Goal: Download file/media

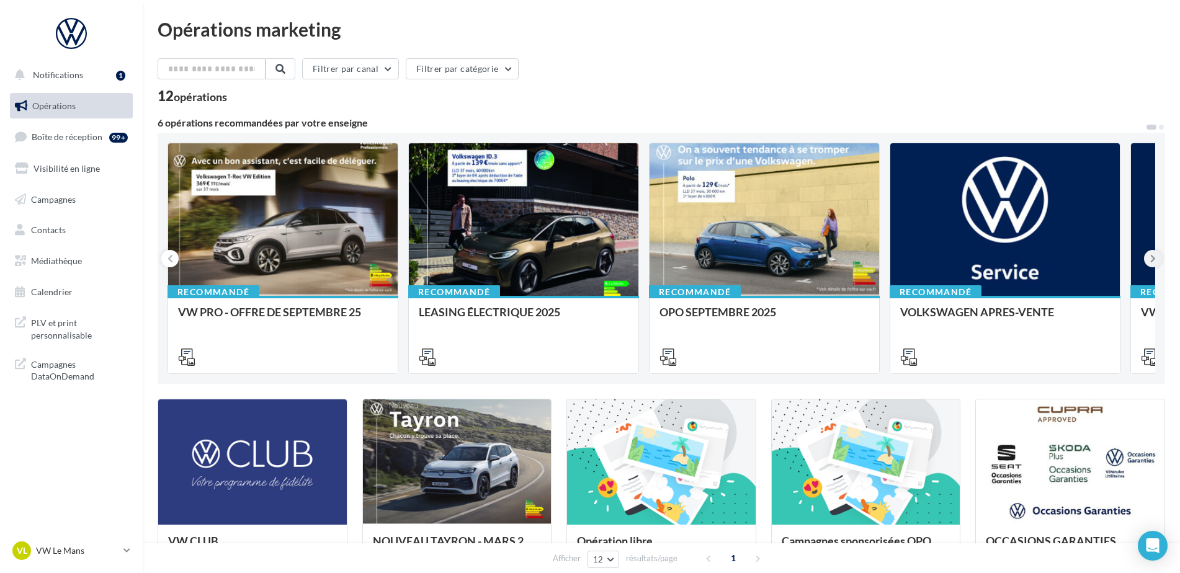
click at [1150, 256] on icon at bounding box center [1153, 258] width 6 height 12
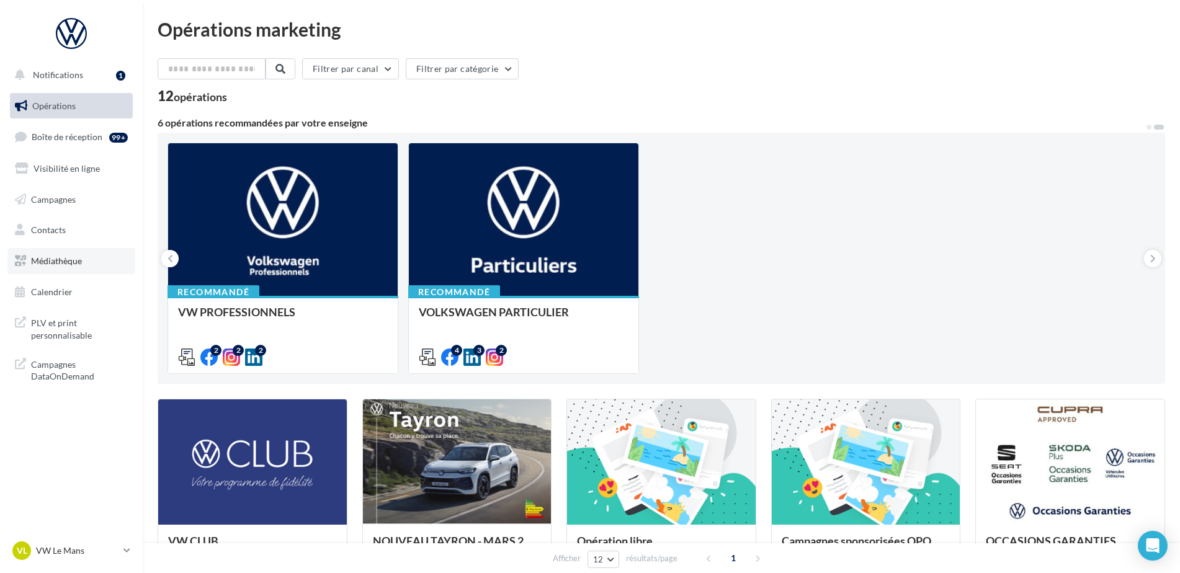
drag, startPoint x: 64, startPoint y: 257, endPoint x: 85, endPoint y: 259, distance: 21.2
click at [64, 257] on span "Médiathèque" at bounding box center [56, 261] width 51 height 11
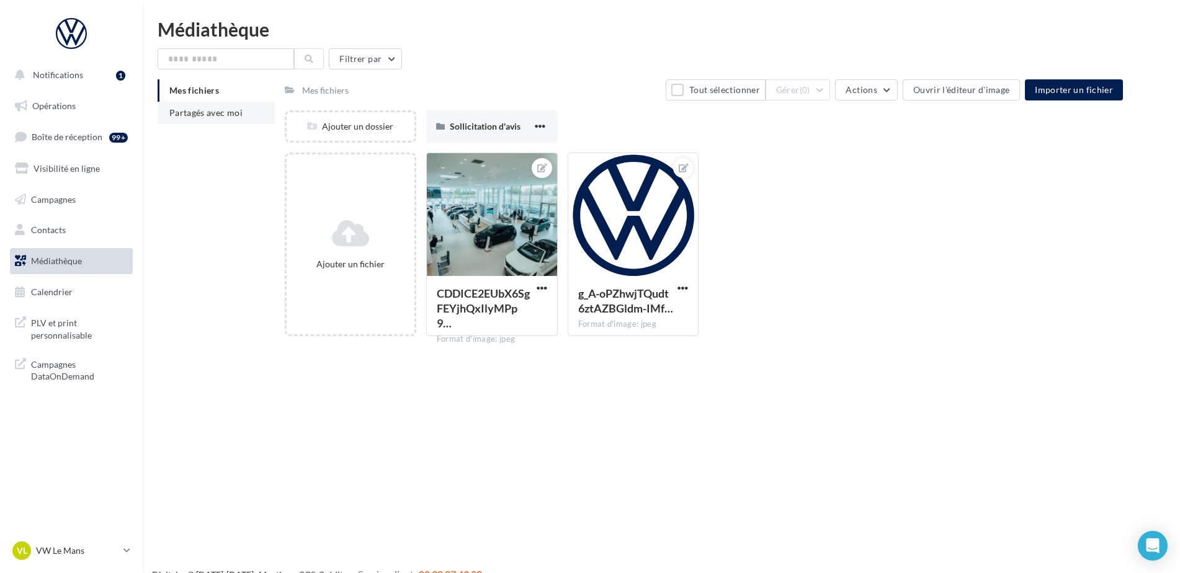
click at [213, 111] on span "Partagés avec moi" at bounding box center [205, 112] width 73 height 11
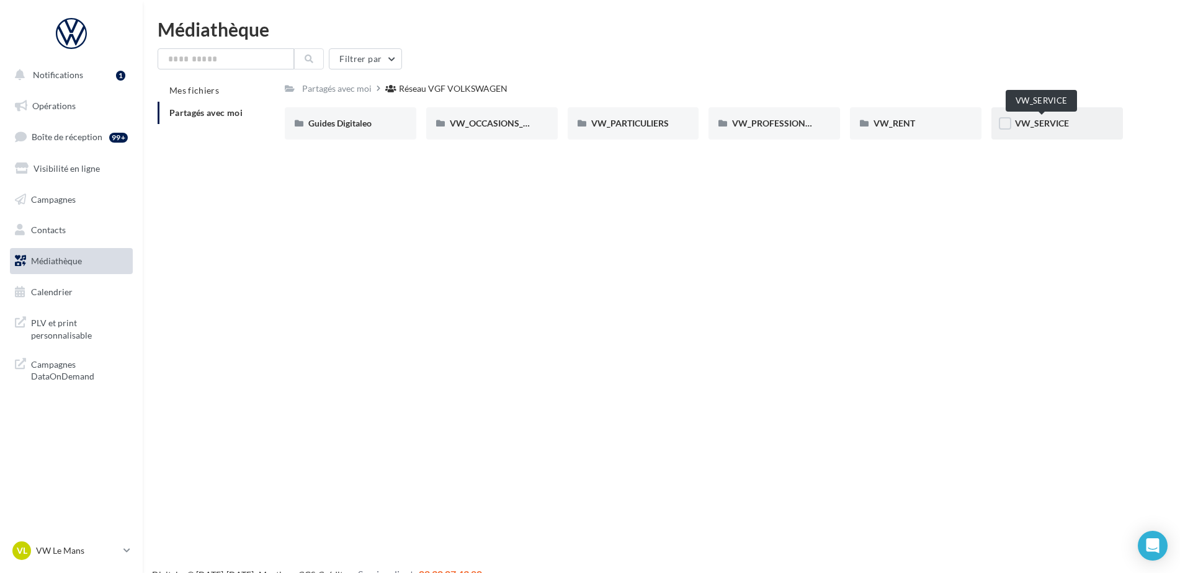
click at [1038, 127] on span "VW_SERVICE" at bounding box center [1042, 123] width 54 height 11
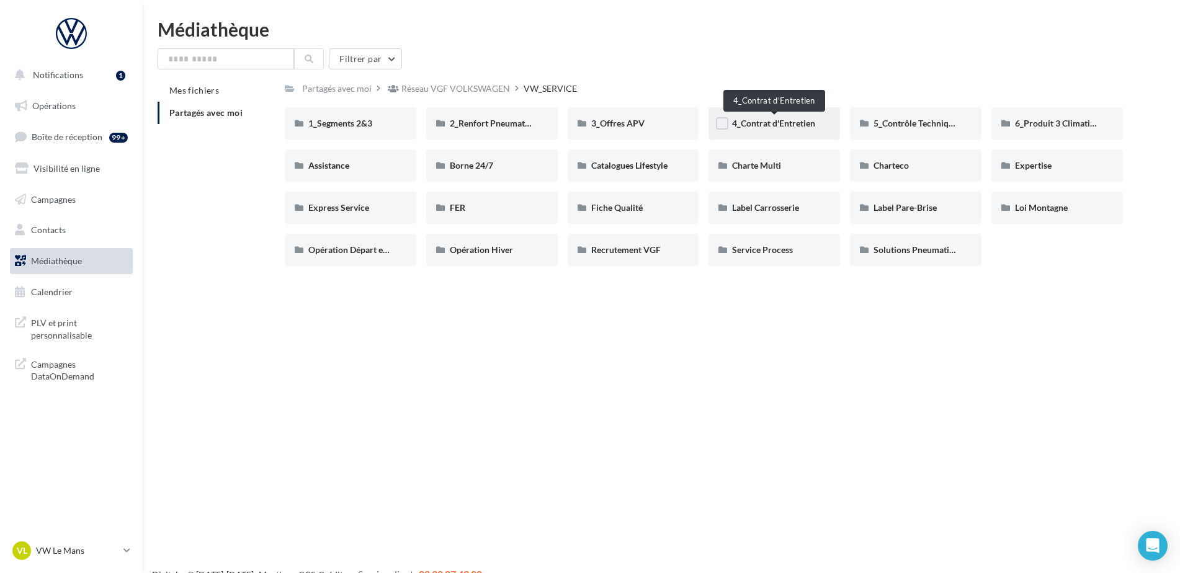
click at [771, 124] on span "4_Contrat d'Entretien" at bounding box center [773, 123] width 83 height 11
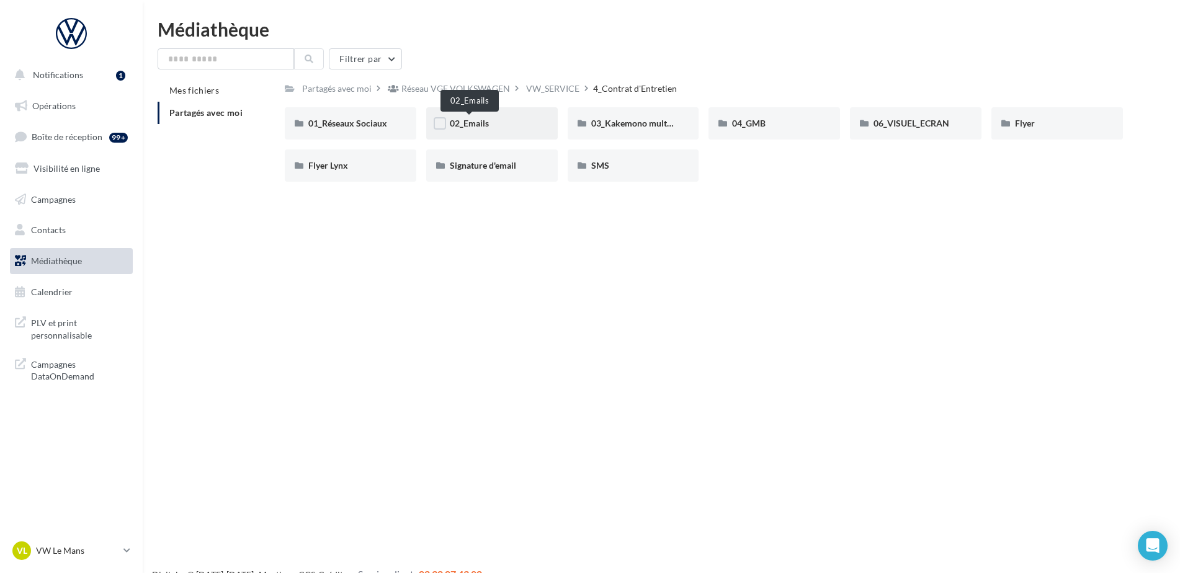
click at [483, 125] on span "02_Emails" at bounding box center [469, 123] width 39 height 11
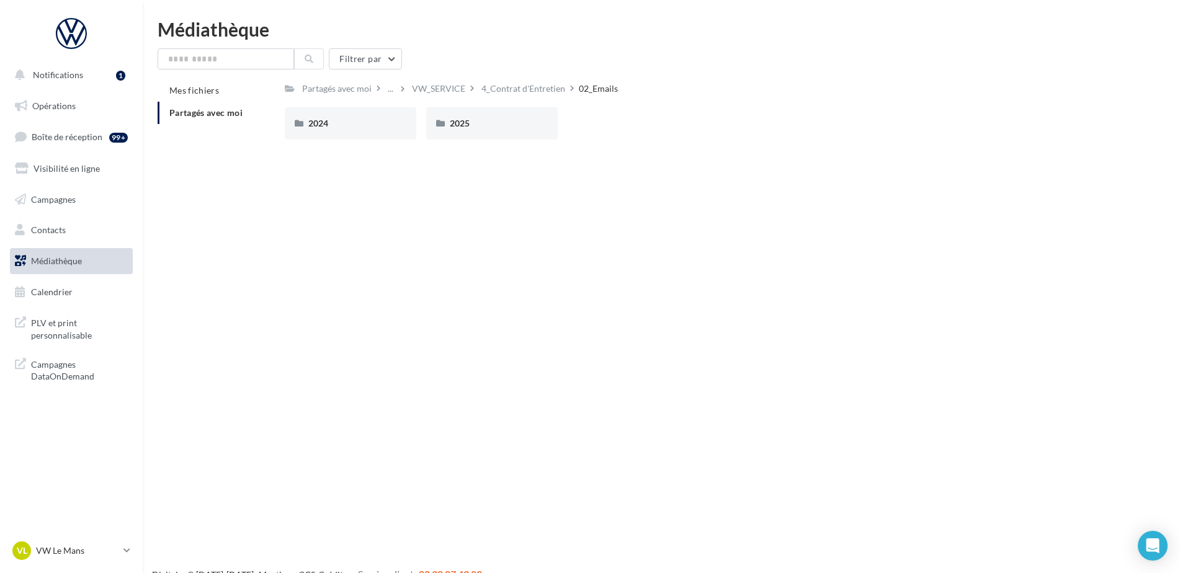
click at [483, 125] on div "2025" at bounding box center [492, 123] width 84 height 12
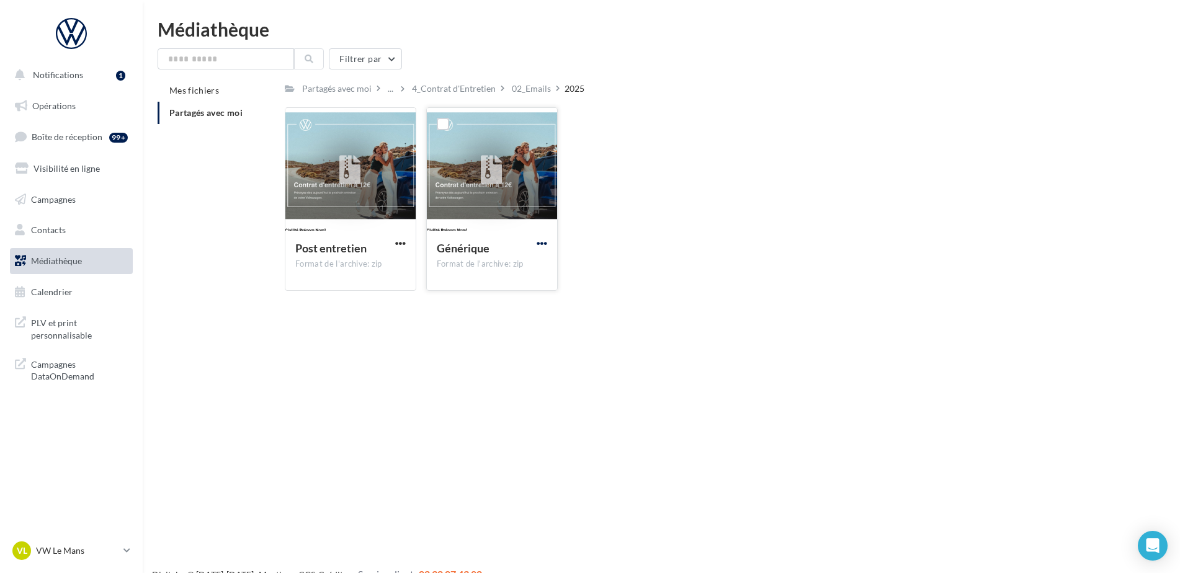
click at [537, 243] on span "button" at bounding box center [542, 243] width 11 height 11
click at [514, 264] on button "Télécharger" at bounding box center [488, 268] width 124 height 32
click at [65, 543] on div "VL VW Le Mans vw-lem-ver" at bounding box center [65, 550] width 106 height 19
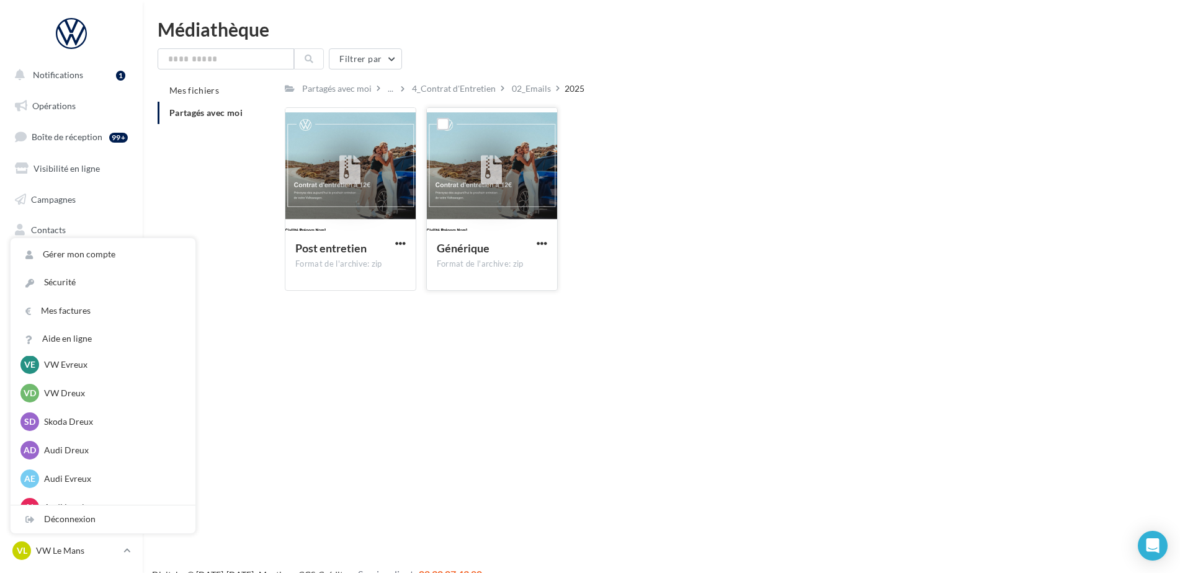
scroll to position [428, 0]
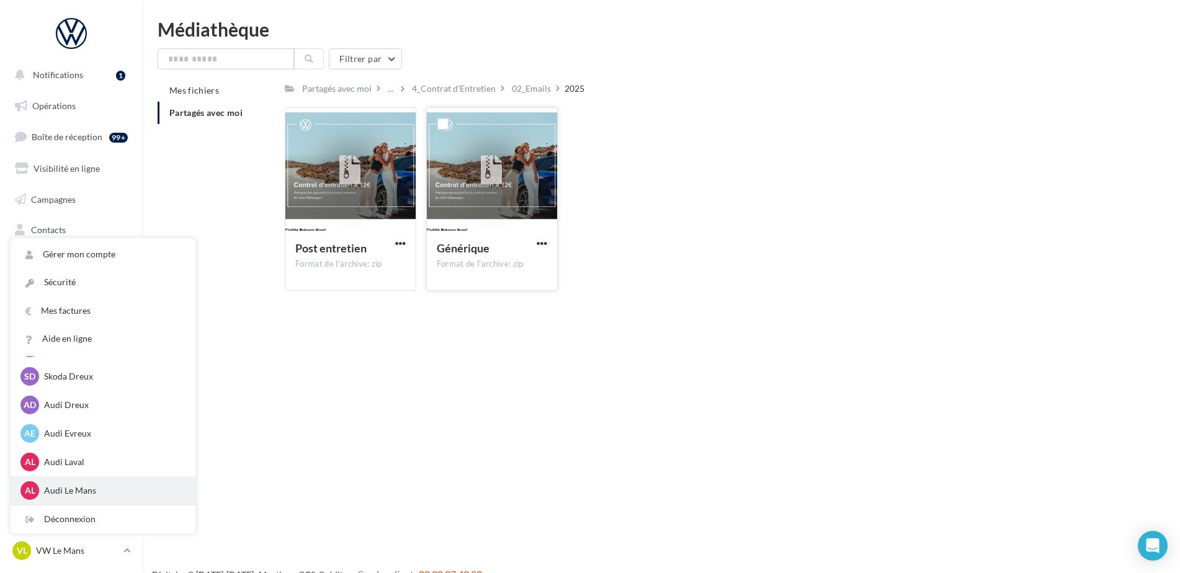
click at [79, 484] on div "AL Audi Le Mans audi-ropo-72230" at bounding box center [102, 490] width 165 height 19
